Goal: Task Accomplishment & Management: Use online tool/utility

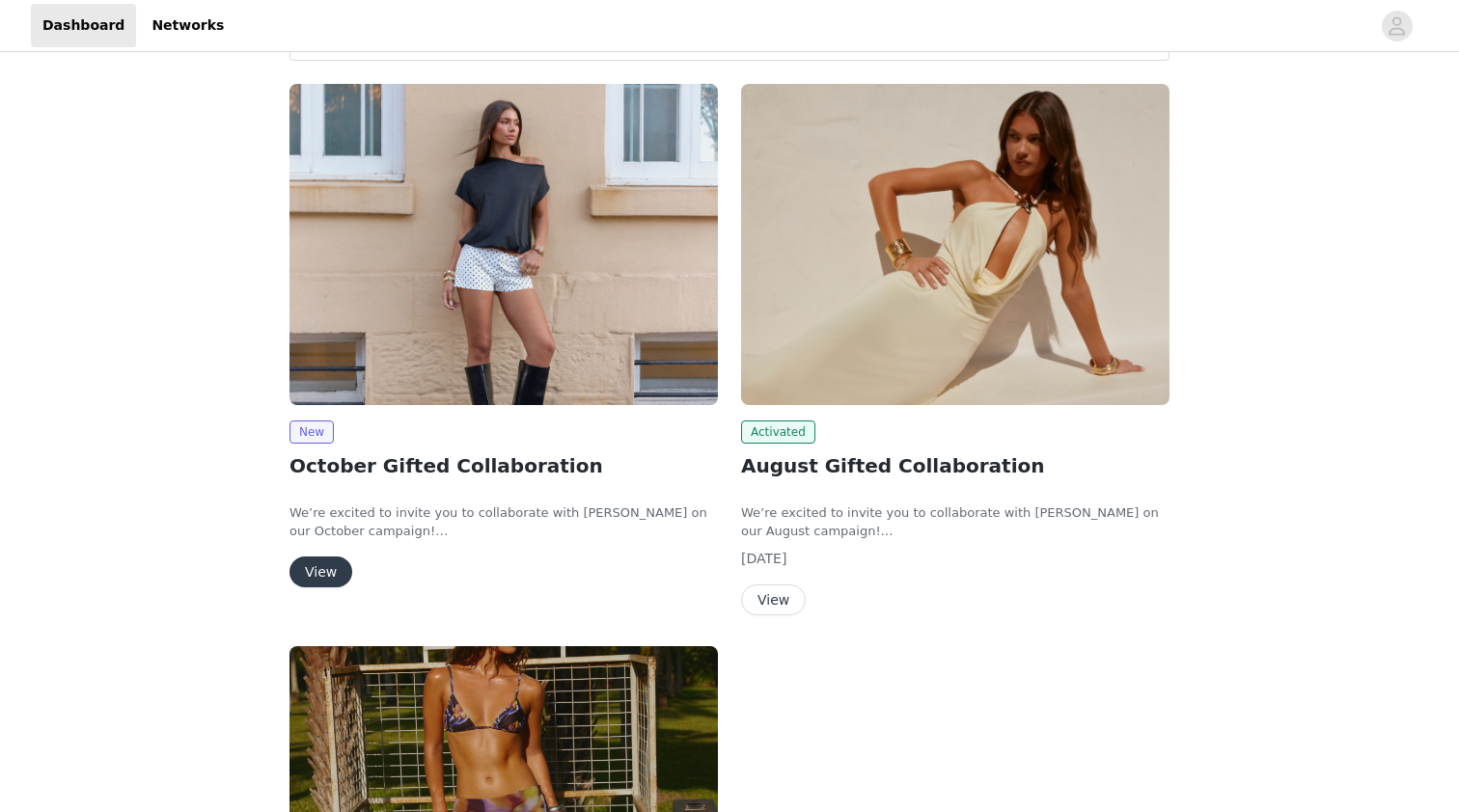
scroll to position [226, 0]
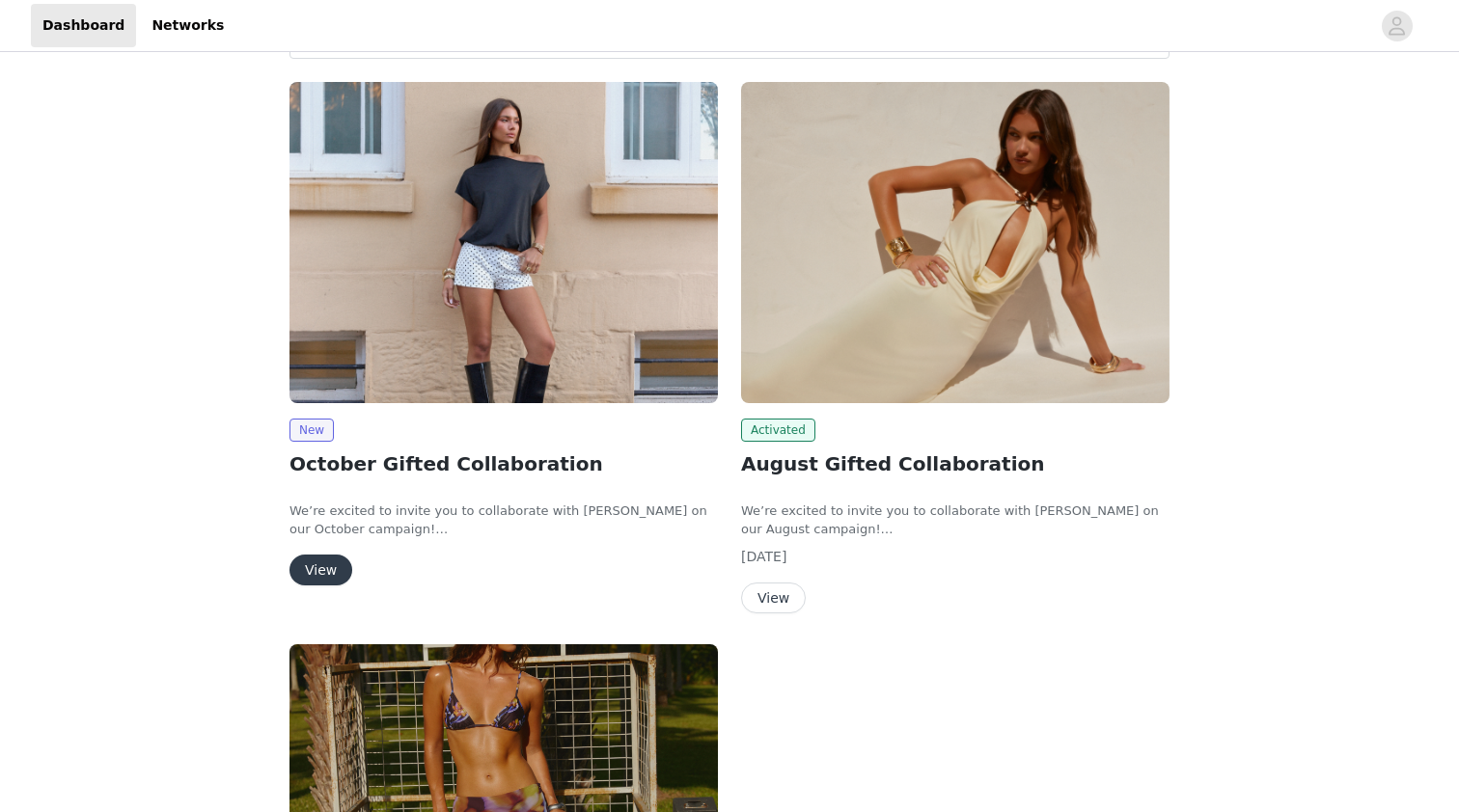
click at [326, 566] on button "View" at bounding box center [321, 571] width 63 height 31
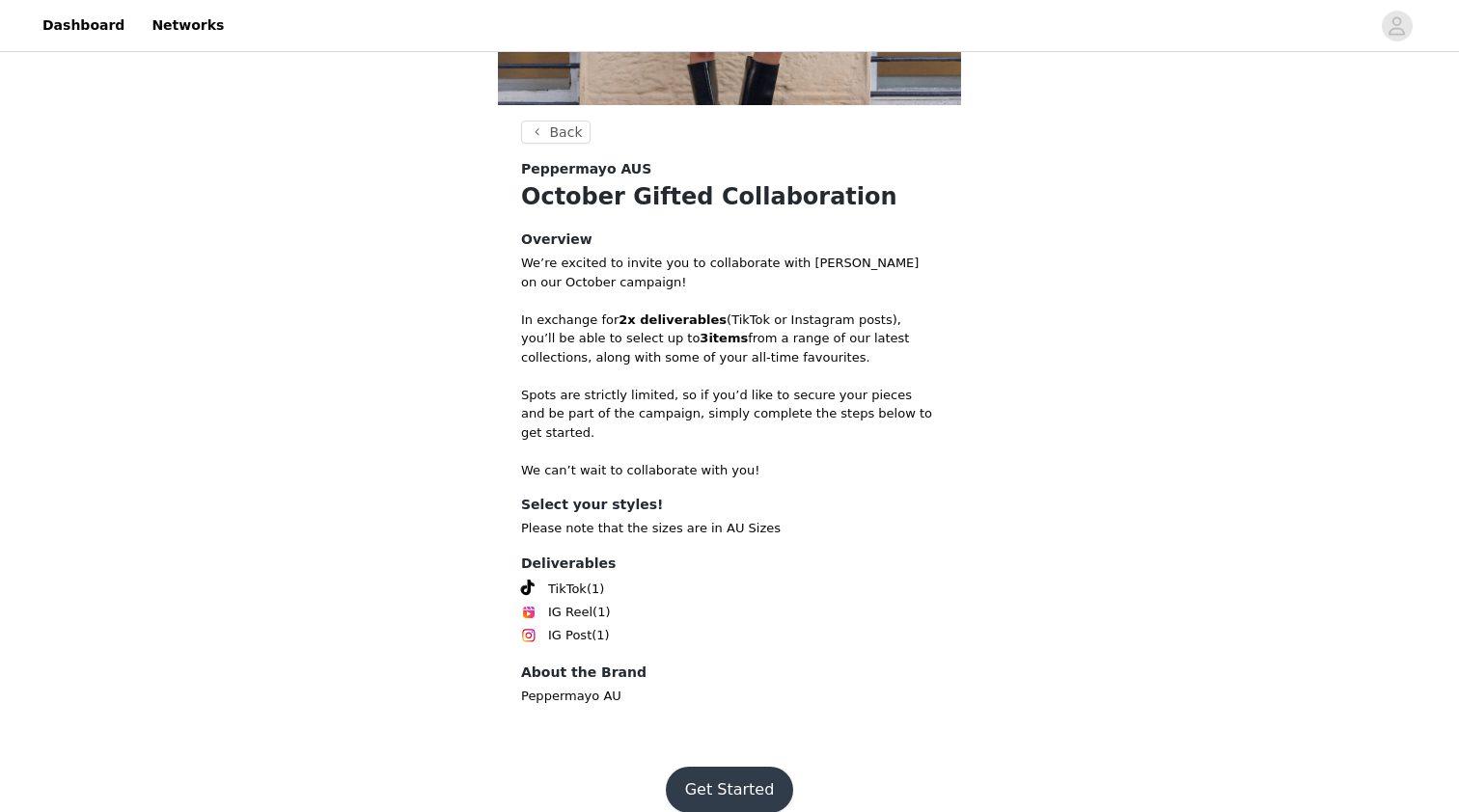
scroll to position [297, 0]
click at [721, 768] on button "Get Started" at bounding box center [729, 791] width 128 height 46
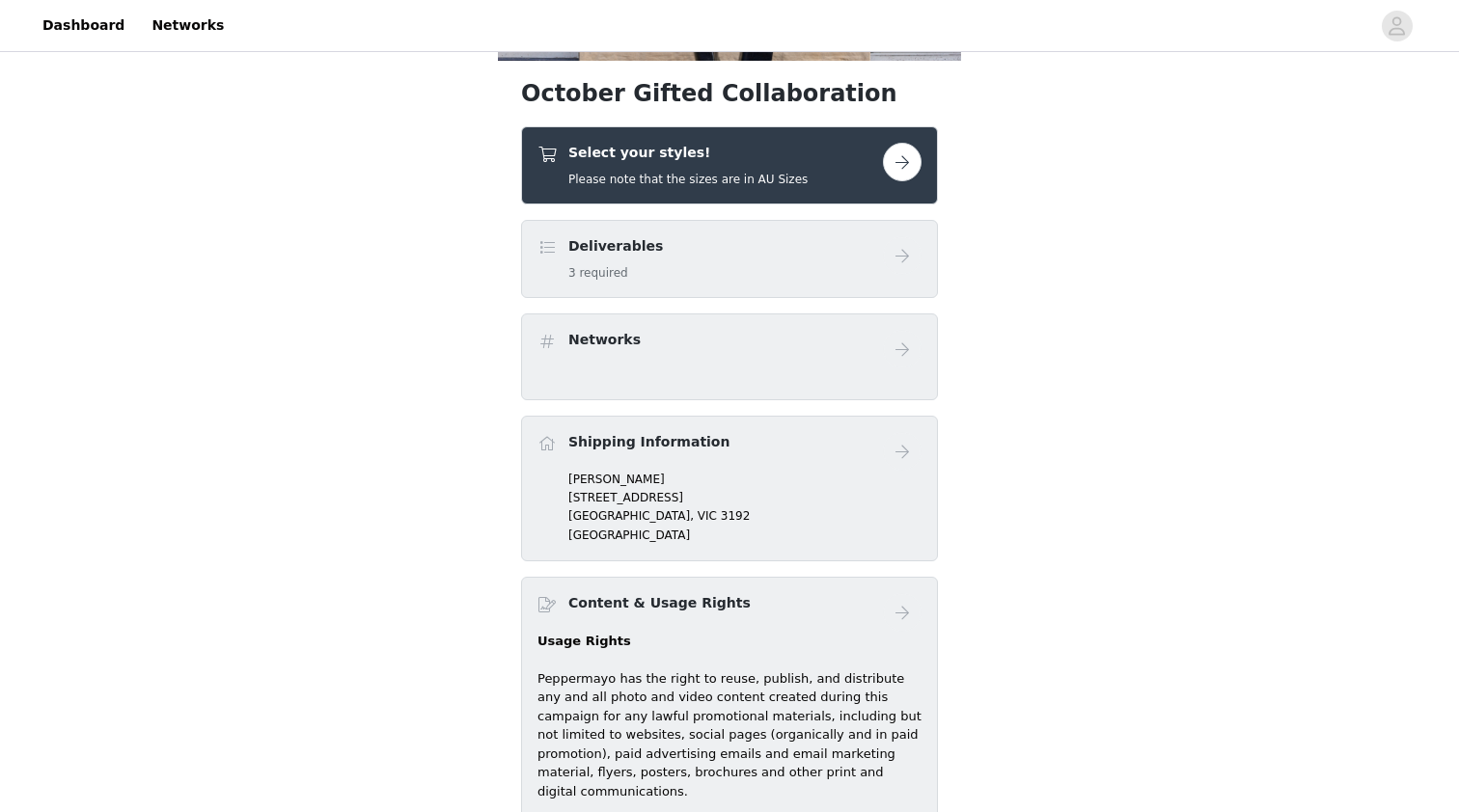
scroll to position [343, 0]
click at [902, 173] on button "button" at bounding box center [901, 160] width 38 height 38
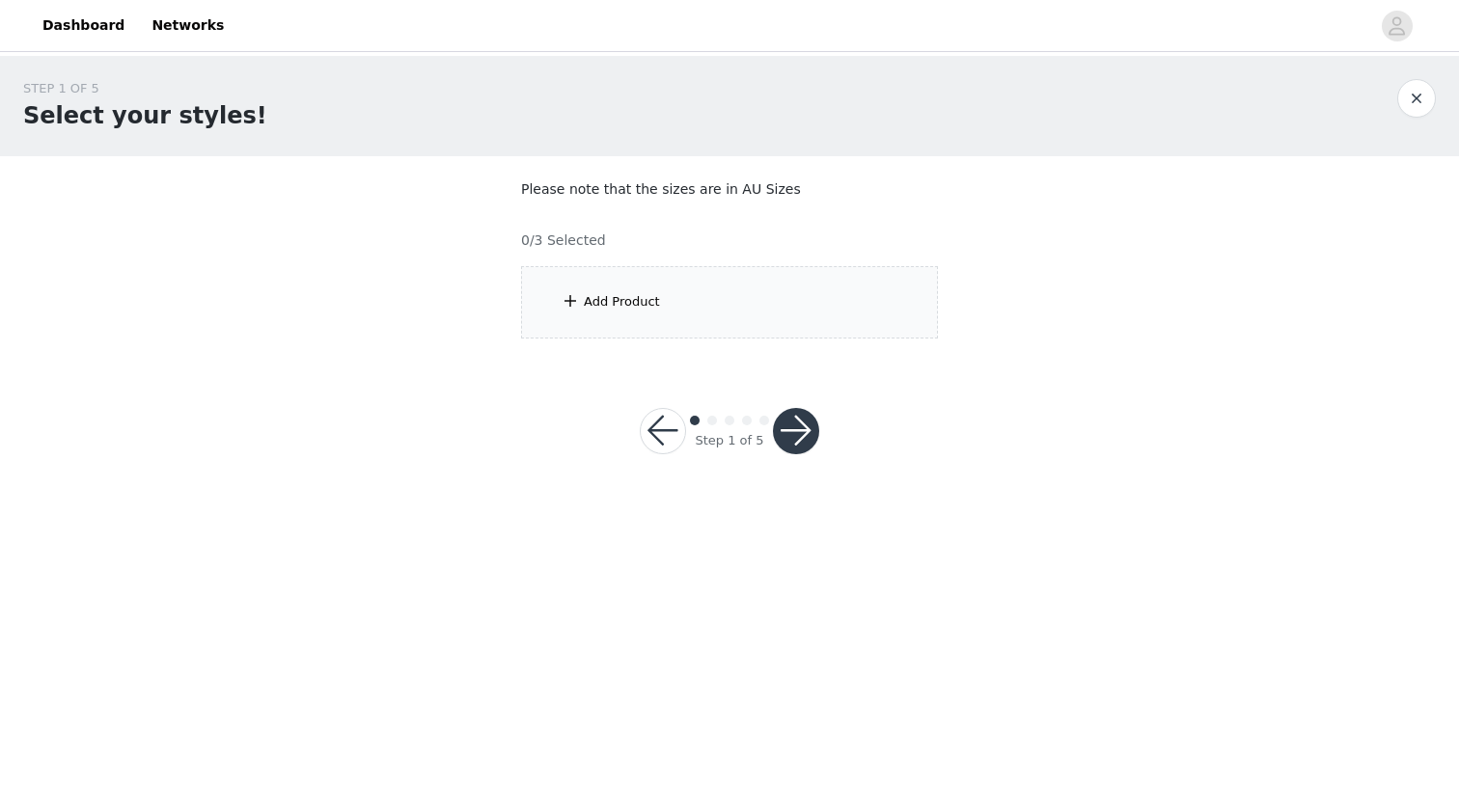
click at [766, 296] on div "Add Product" at bounding box center [729, 302] width 417 height 72
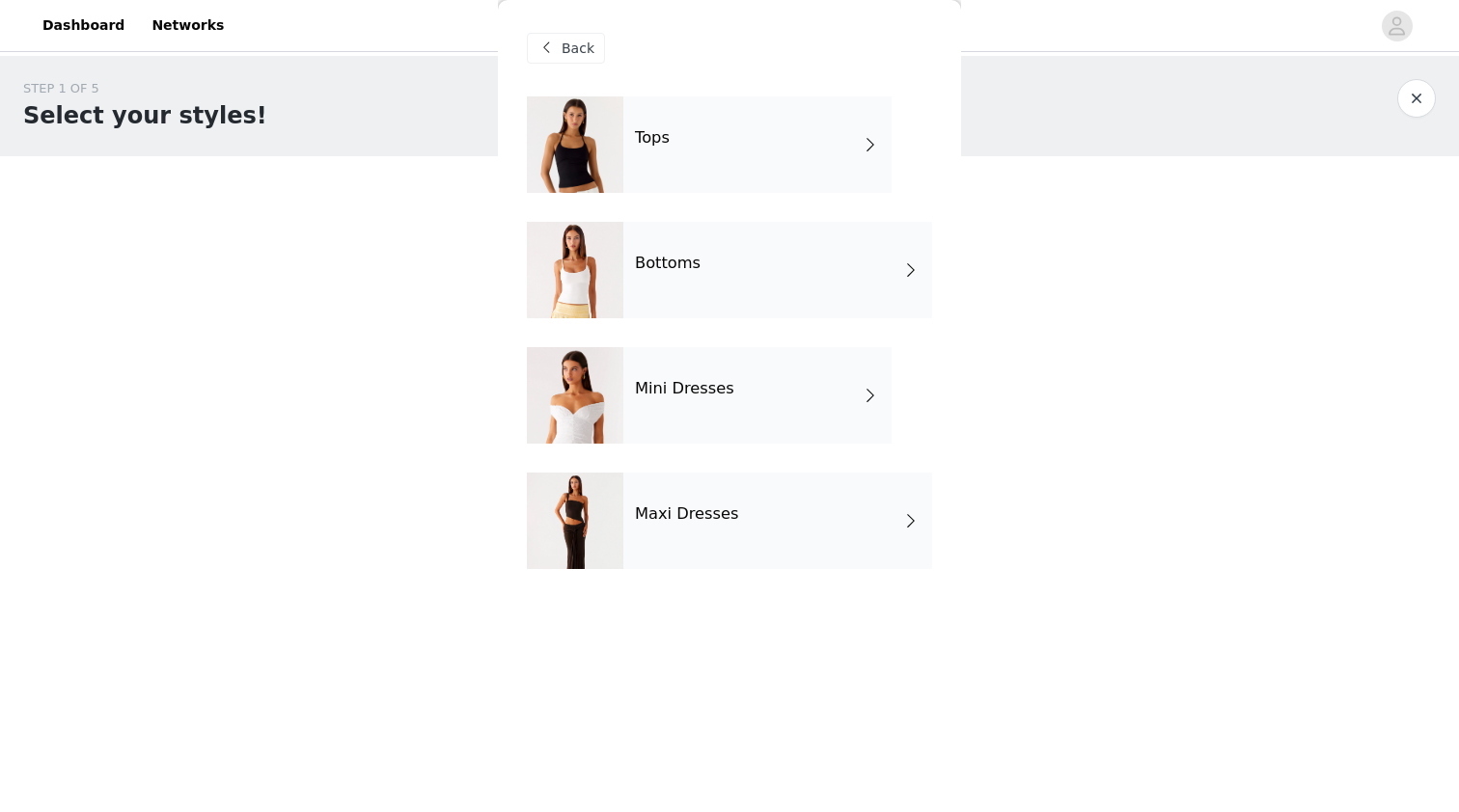
click at [702, 137] on div "Tops" at bounding box center [757, 145] width 268 height 97
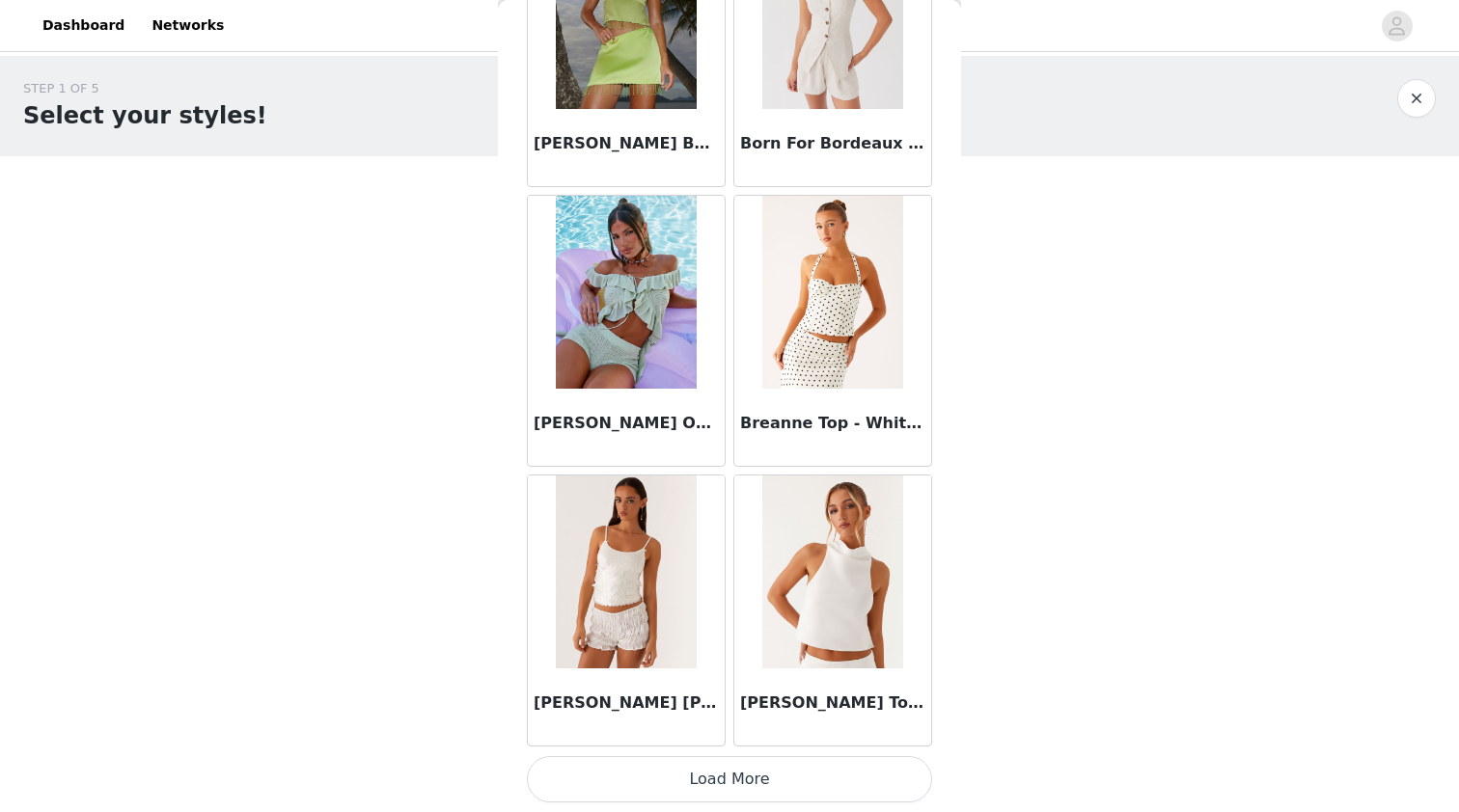
click at [731, 773] on button "Load More" at bounding box center [729, 779] width 406 height 46
